Goal: Check status

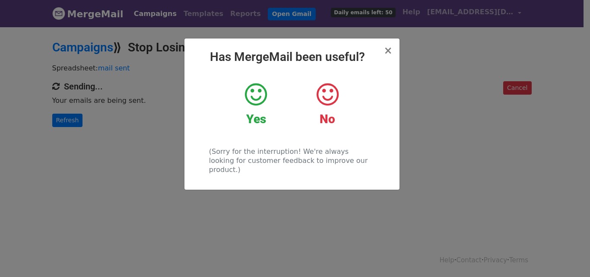
click at [271, 97] on div "Yes" at bounding box center [256, 104] width 58 height 45
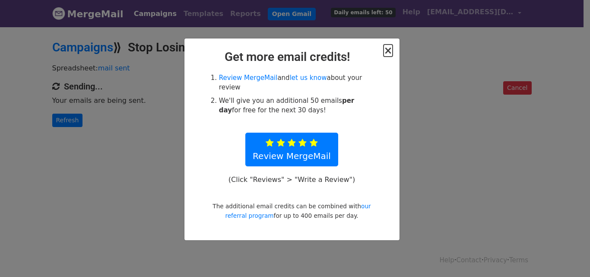
click at [385, 52] on span "×" at bounding box center [388, 51] width 9 height 12
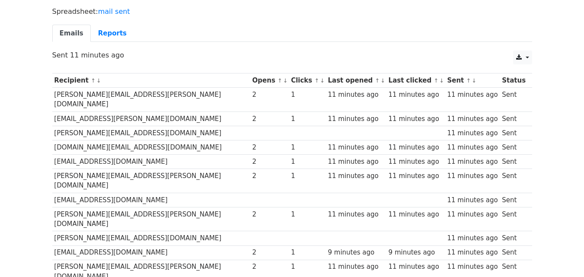
scroll to position [43, 0]
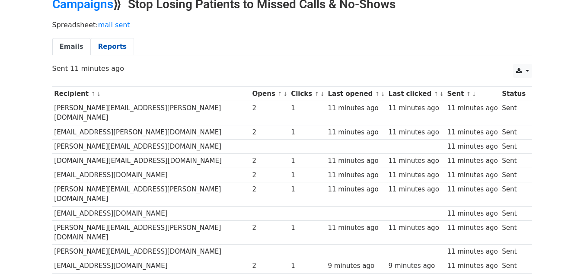
click at [108, 47] on link "Reports" at bounding box center [112, 47] width 43 height 18
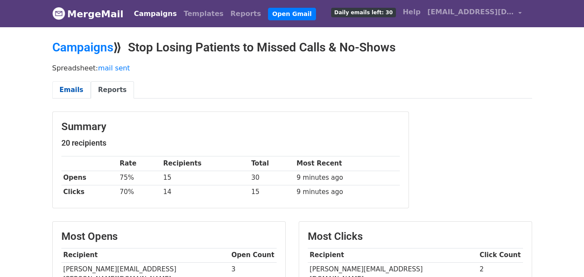
click at [72, 86] on link "Emails" at bounding box center [71, 90] width 38 height 18
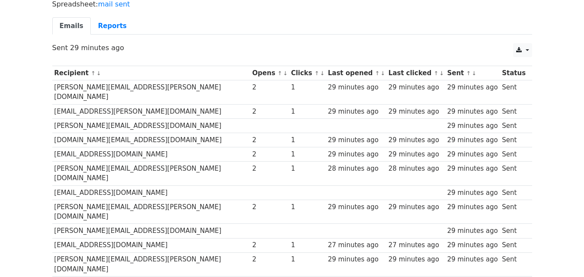
scroll to position [43, 0]
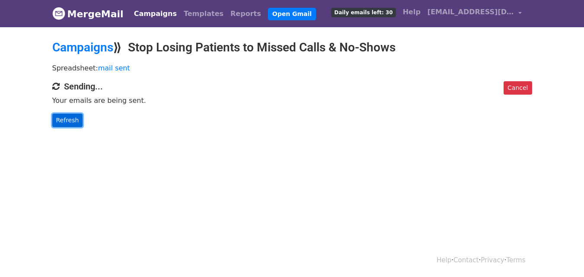
click at [56, 122] on link "Refresh" at bounding box center [67, 120] width 31 height 13
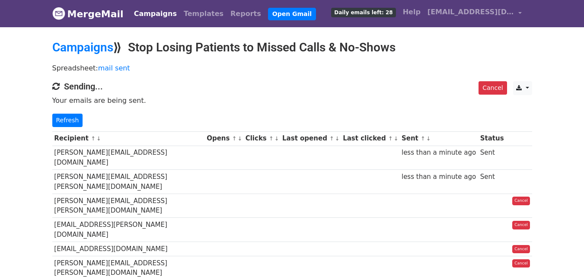
click at [49, 117] on div "Cancel CSV Excel Sending... Your emails are being sent. Refresh" at bounding box center [292, 104] width 493 height 46
click at [66, 118] on link "Refresh" at bounding box center [67, 120] width 31 height 13
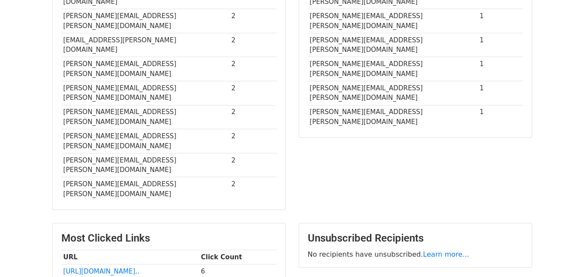
scroll to position [279, 0]
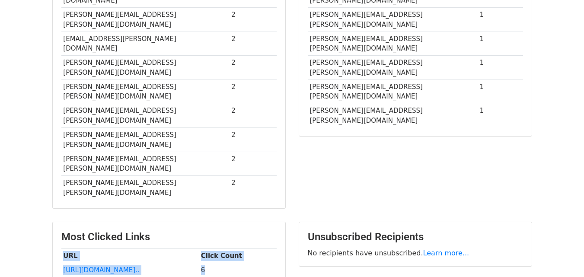
drag, startPoint x: 214, startPoint y: 184, endPoint x: 212, endPoint y: 192, distance: 8.5
click at [212, 222] on div "Most Clicked Links URL Click Count [URL][DOMAIN_NAME].. 6" at bounding box center [169, 254] width 233 height 64
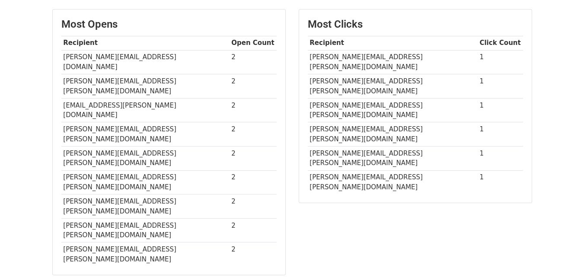
scroll to position [192, 0]
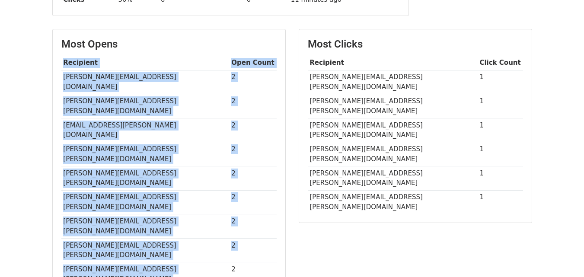
drag, startPoint x: 221, startPoint y: 191, endPoint x: 225, endPoint y: 202, distance: 12.2
click at [225, 202] on div "Most Opens Recipient Open Count andrew@chrystalconsulting.co.uk 2 anthony.sutcl…" at bounding box center [169, 161] width 233 height 265
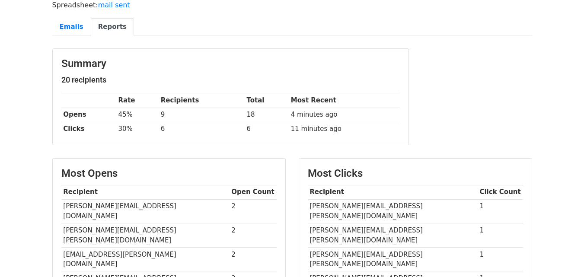
scroll to position [63, 0]
click at [65, 29] on link "Emails" at bounding box center [71, 28] width 38 height 18
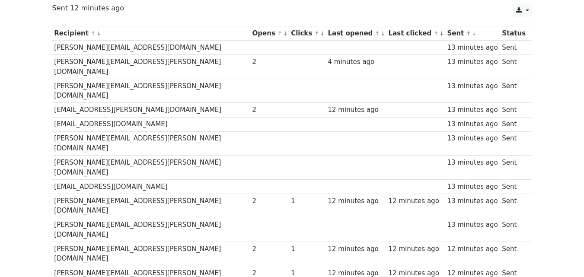
scroll to position [100, 0]
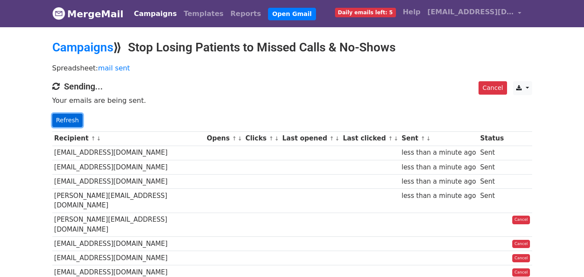
click at [63, 121] on link "Refresh" at bounding box center [67, 120] width 31 height 13
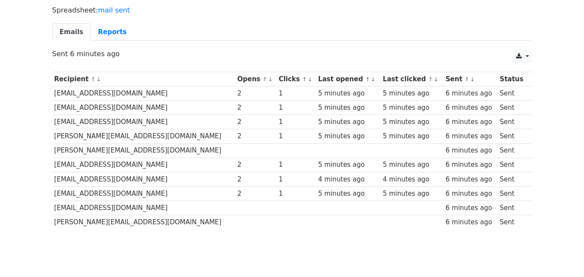
scroll to position [87, 0]
